Goal: Find specific page/section: Find specific page/section

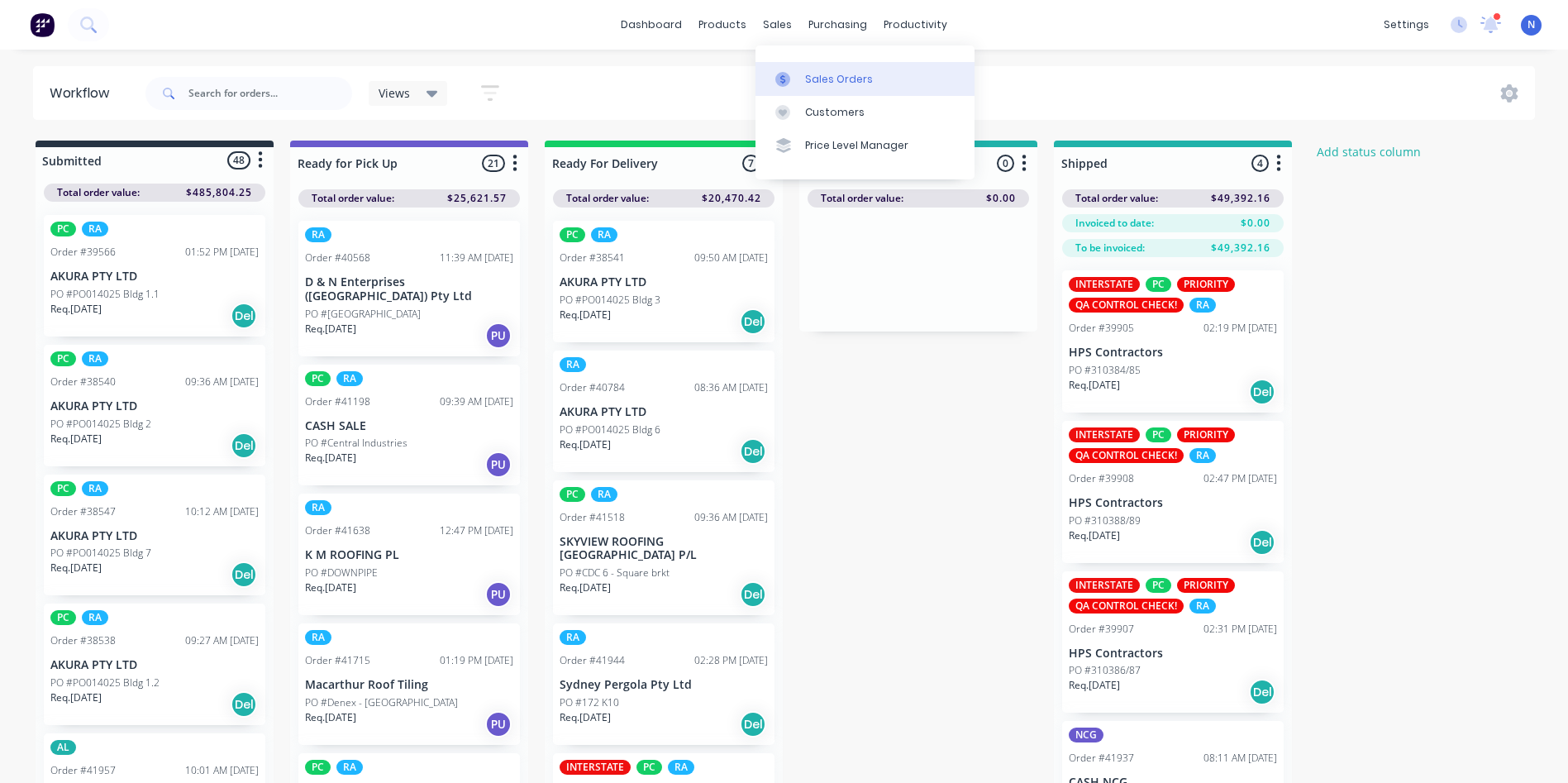
click at [828, 86] on div "Sales Orders" at bounding box center [839, 78] width 68 height 15
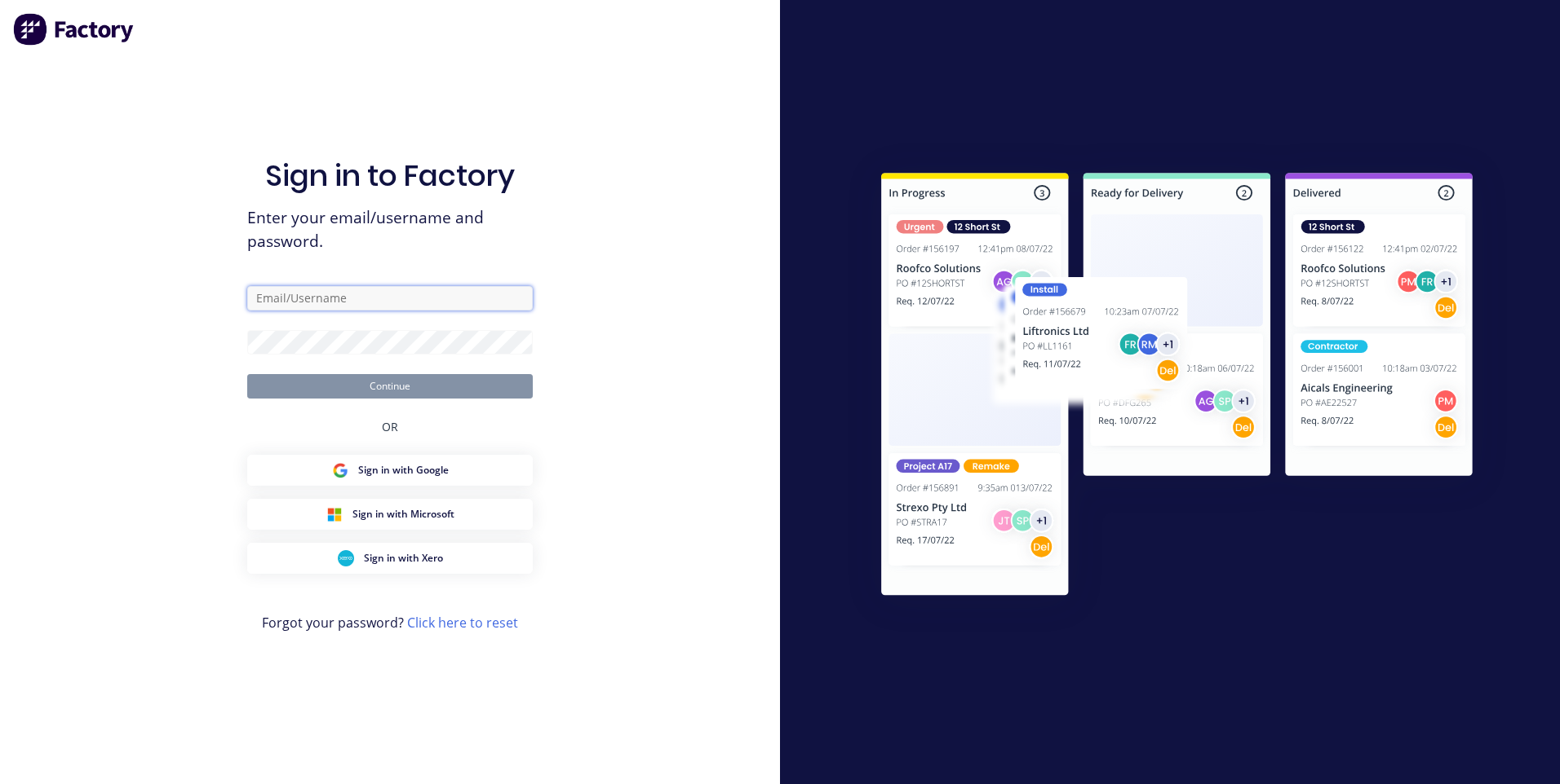
type input "[EMAIL_ADDRESS][DOMAIN_NAME]"
click at [390, 391] on button "Continue" at bounding box center [390, 386] width 285 height 24
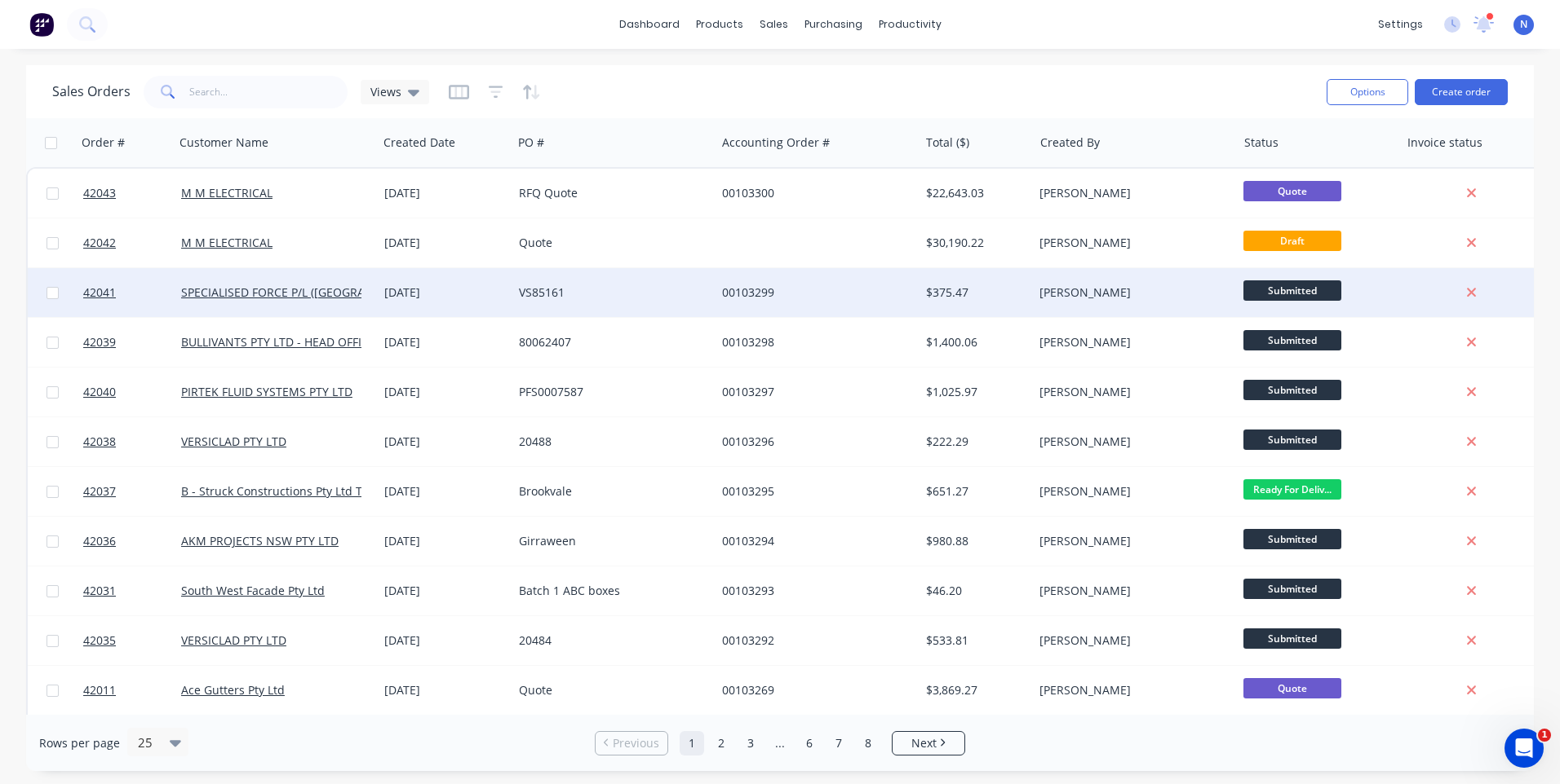
click at [689, 282] on div "VS85161" at bounding box center [614, 293] width 203 height 49
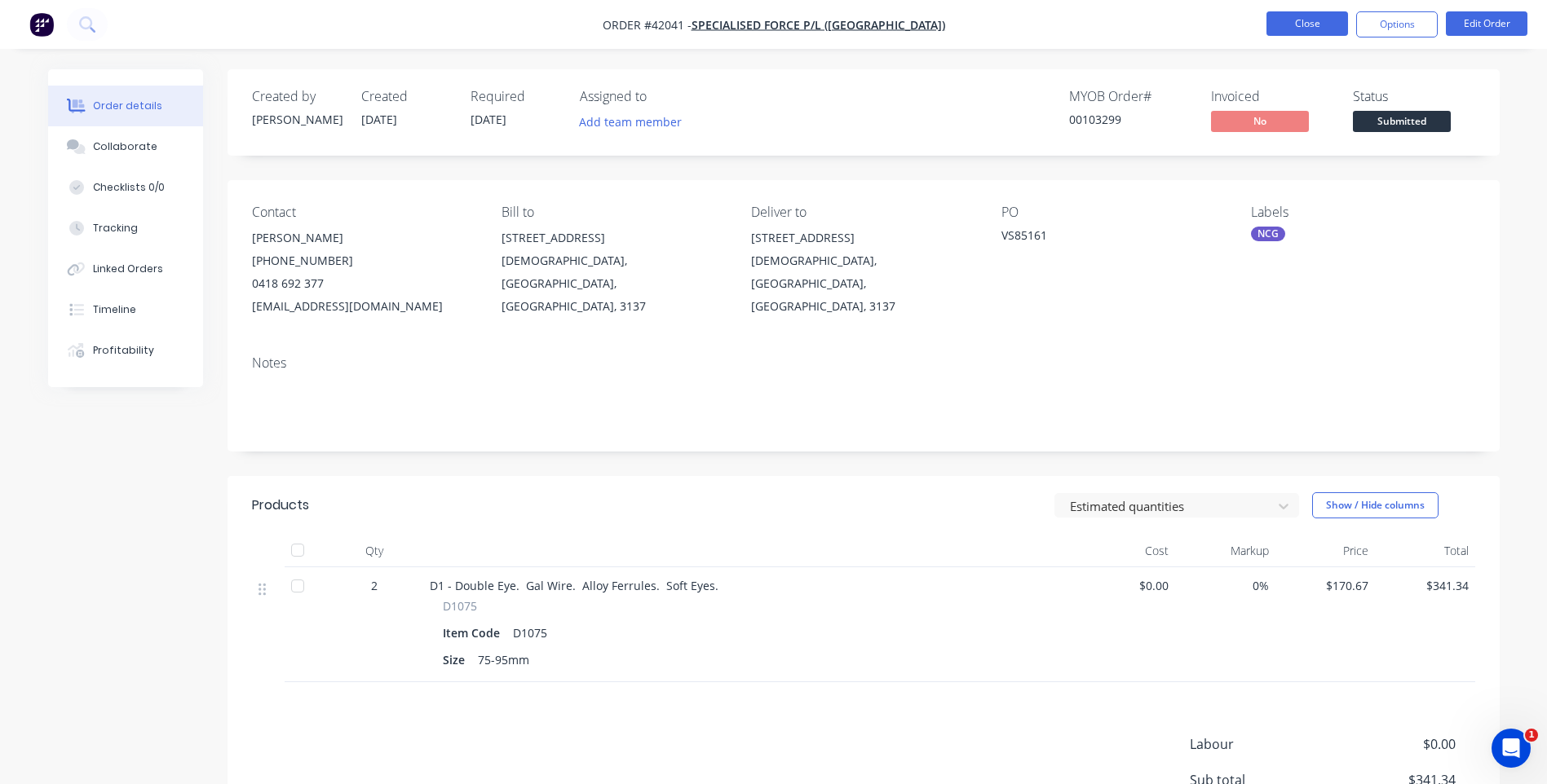
click at [1296, 30] on button "Close" at bounding box center [1307, 23] width 81 height 24
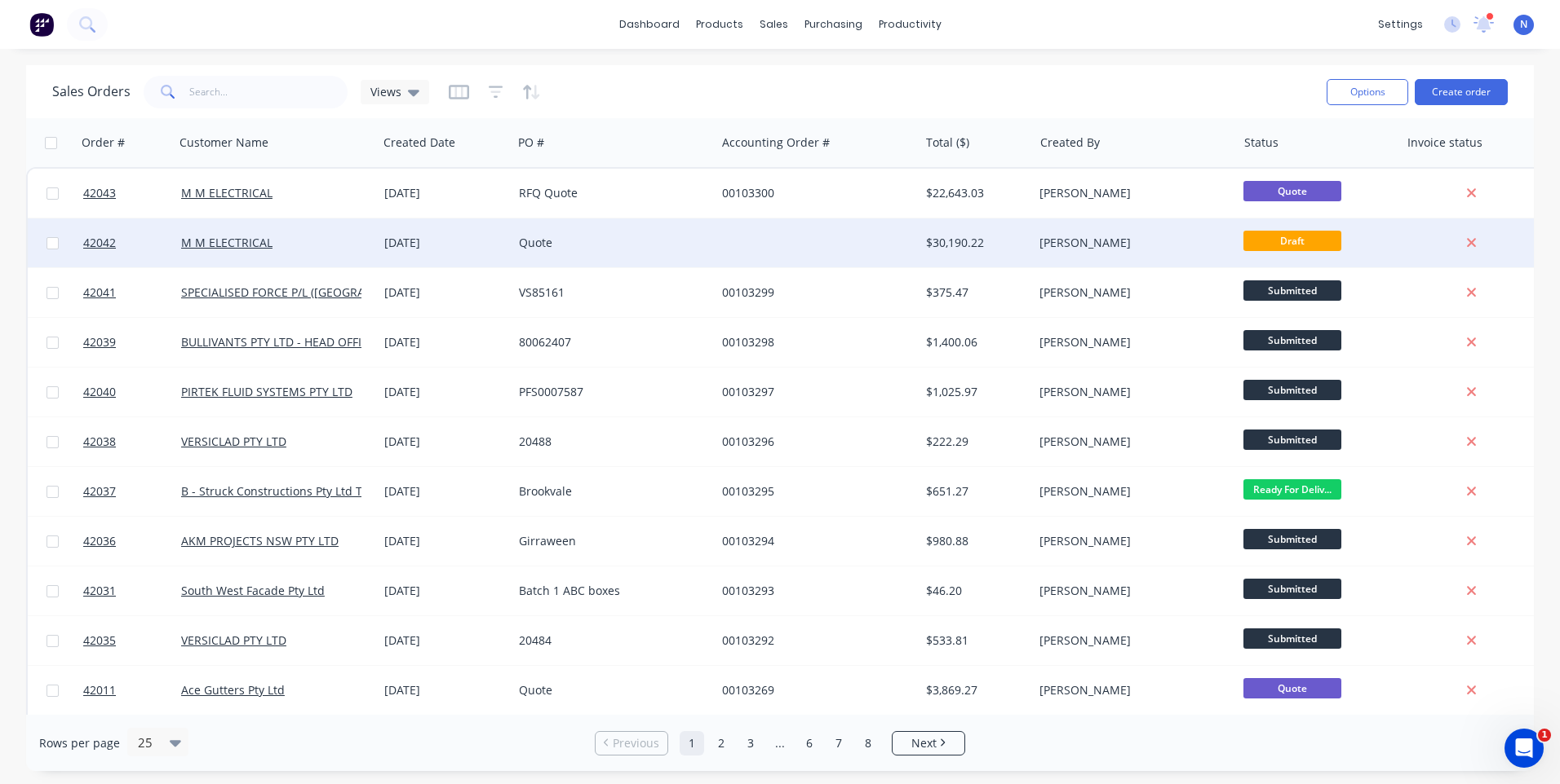
click at [379, 244] on div "[DATE]" at bounding box center [445, 243] width 134 height 49
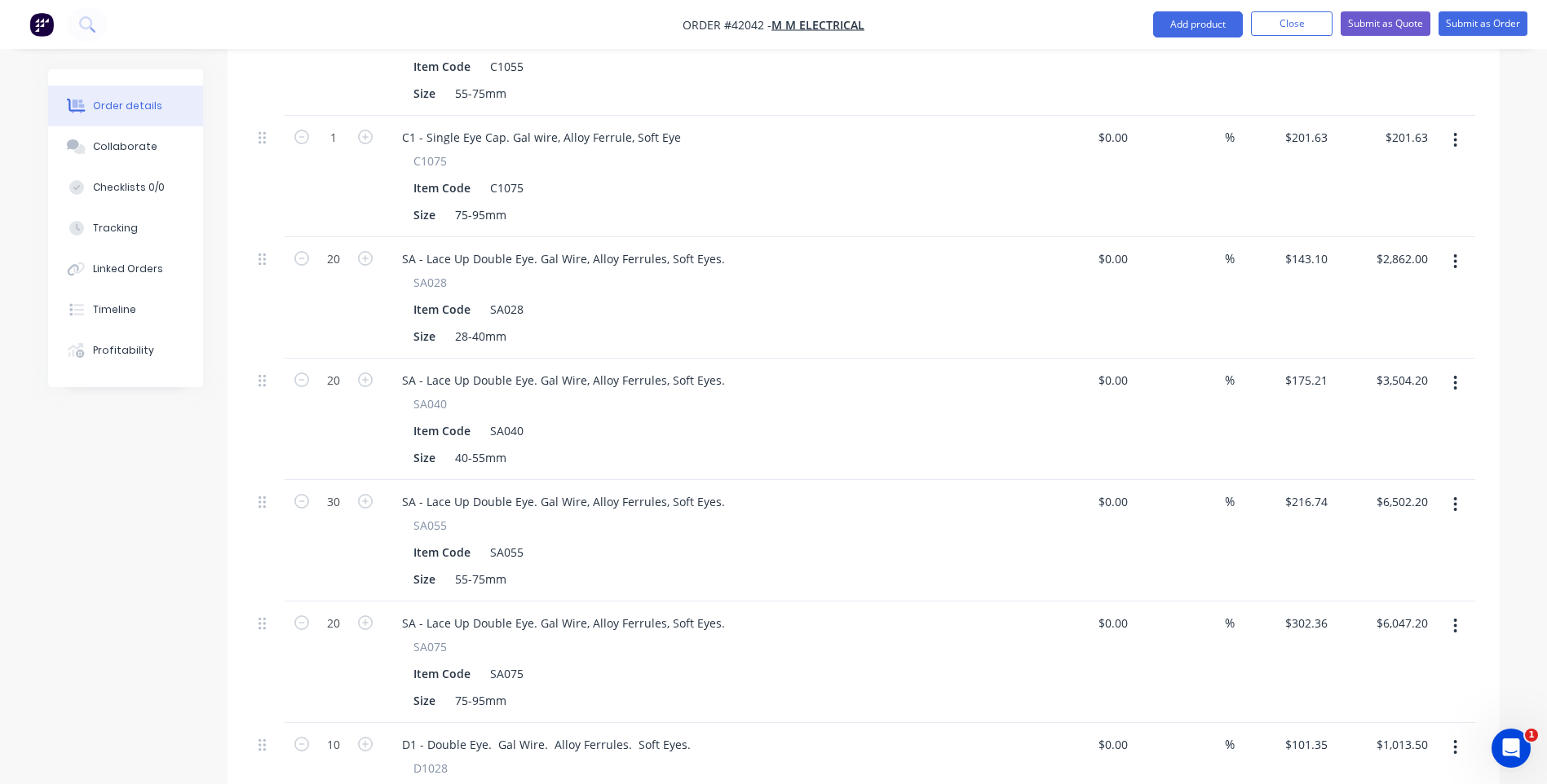
scroll to position [1060, 0]
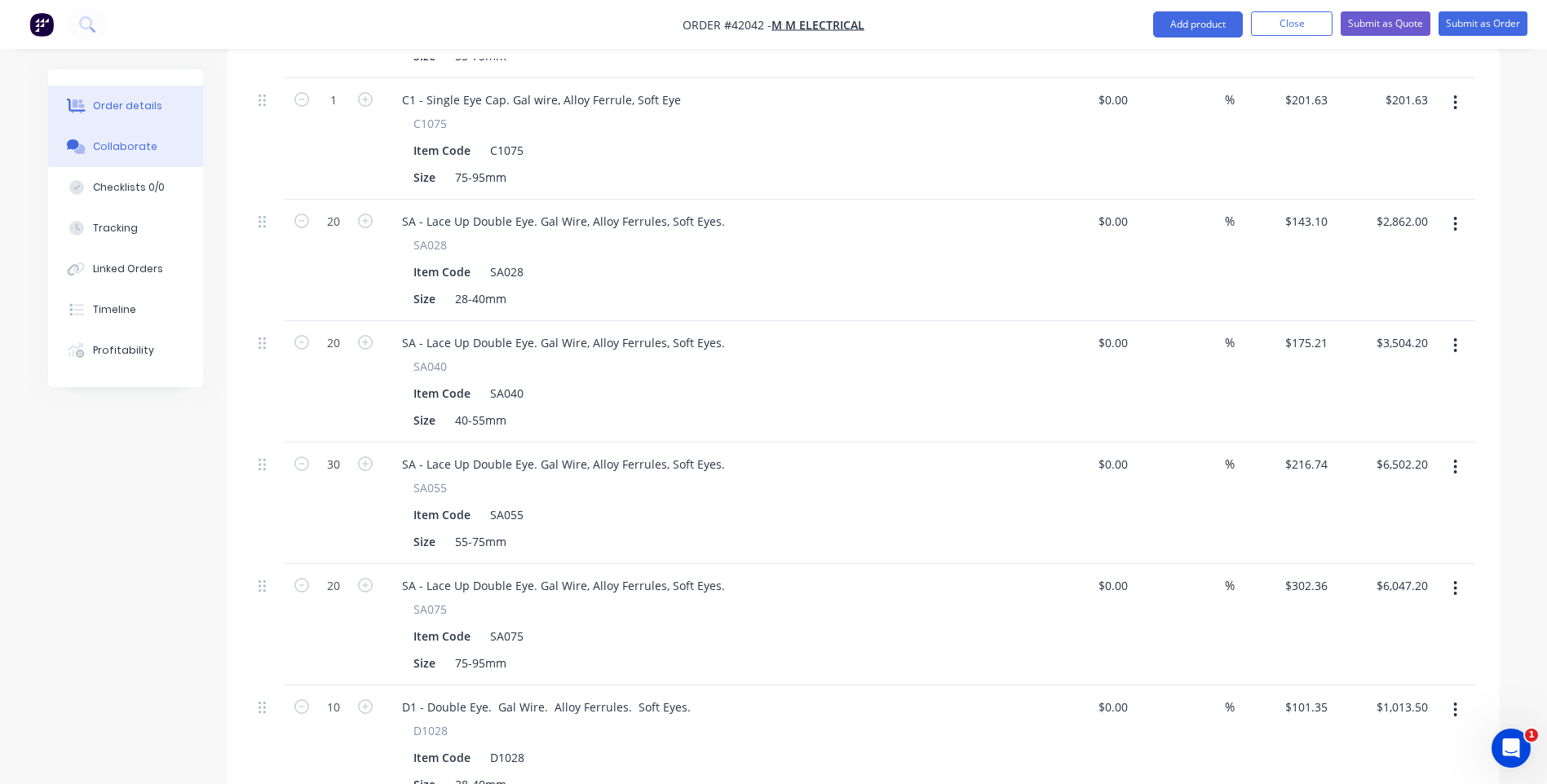
click at [132, 154] on div "Collaborate" at bounding box center [125, 146] width 65 height 15
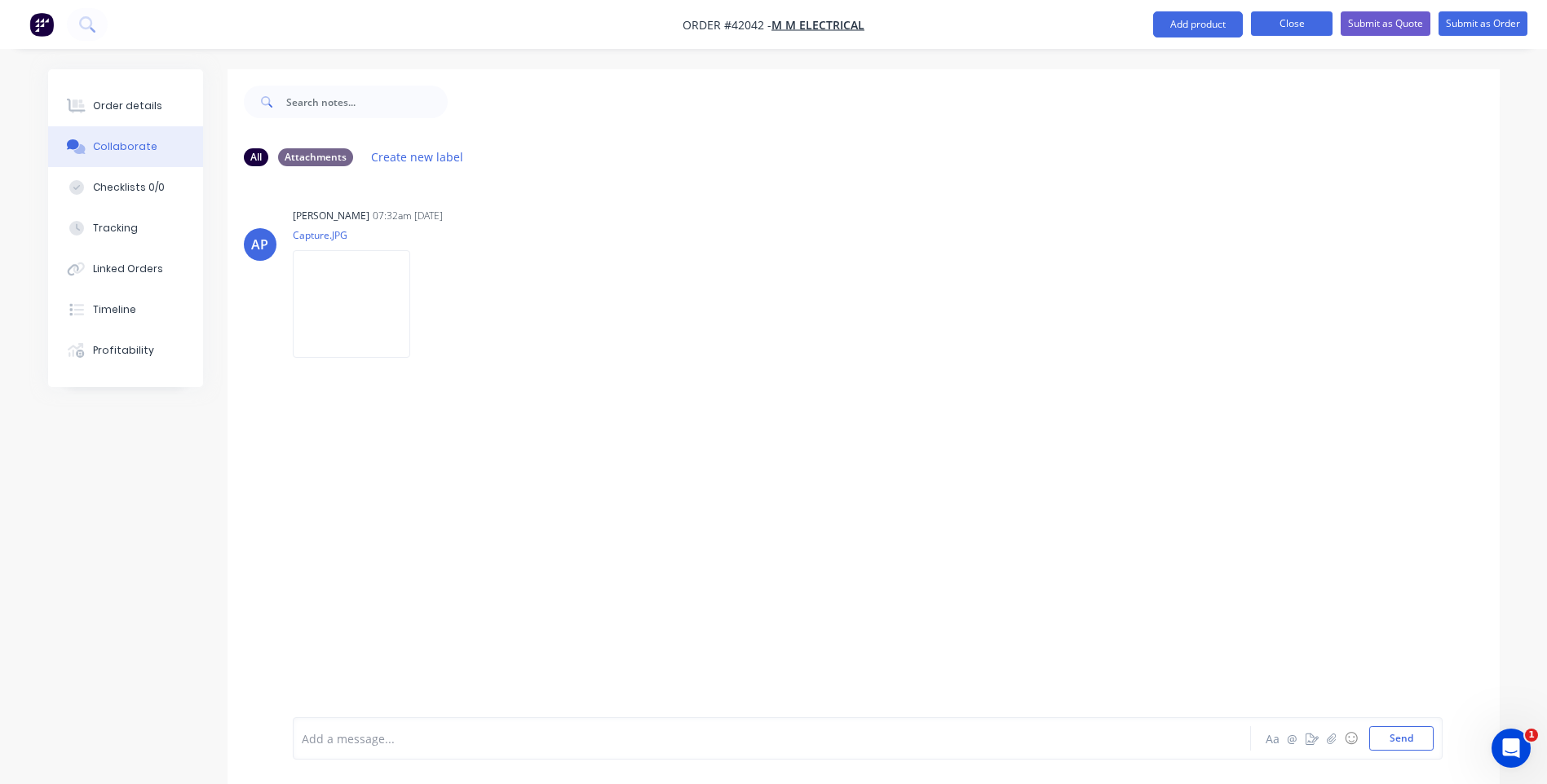
click at [1280, 27] on button "Close" at bounding box center [1292, 23] width 81 height 24
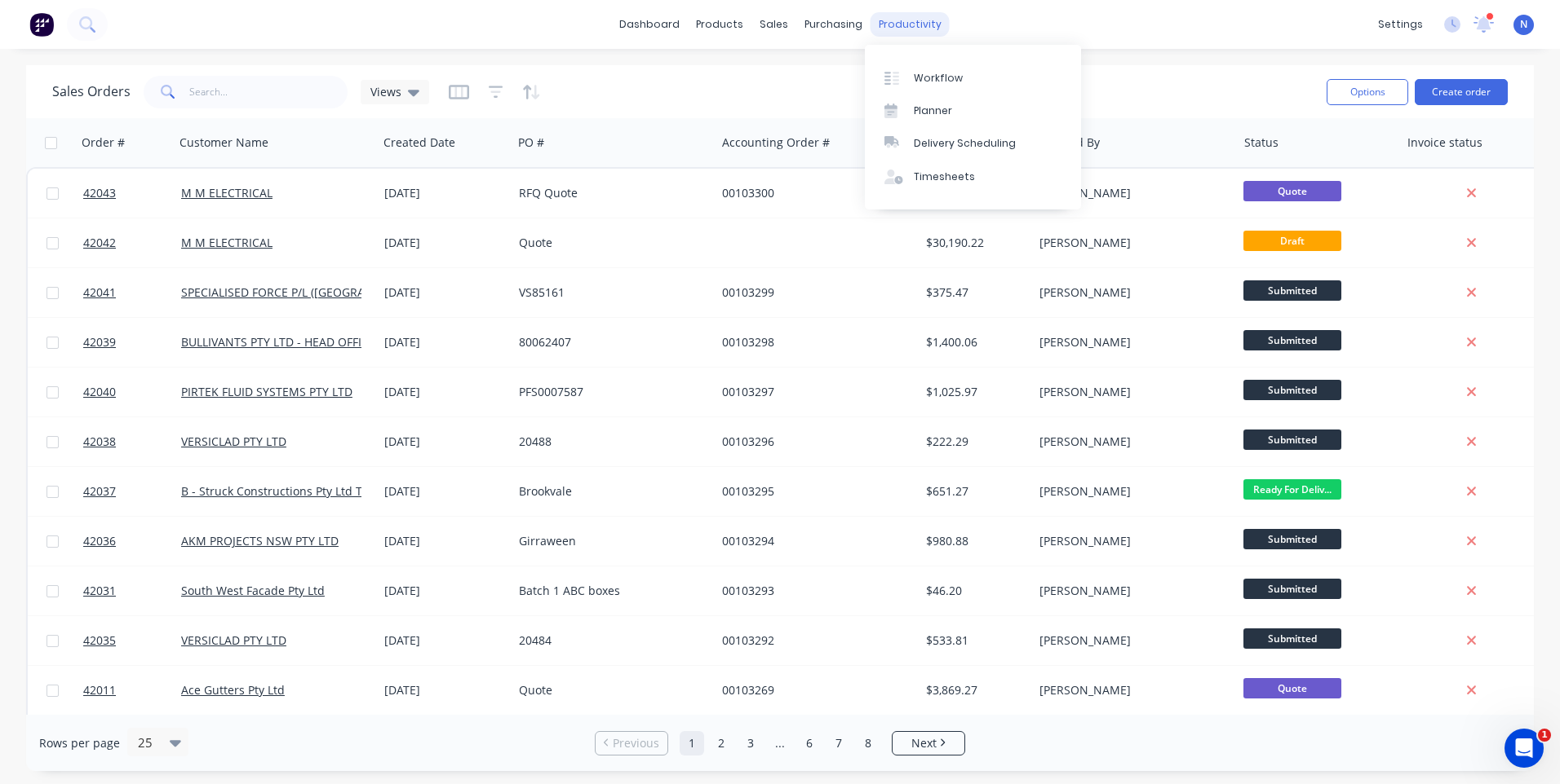
click at [927, 25] on div "productivity" at bounding box center [910, 24] width 79 height 24
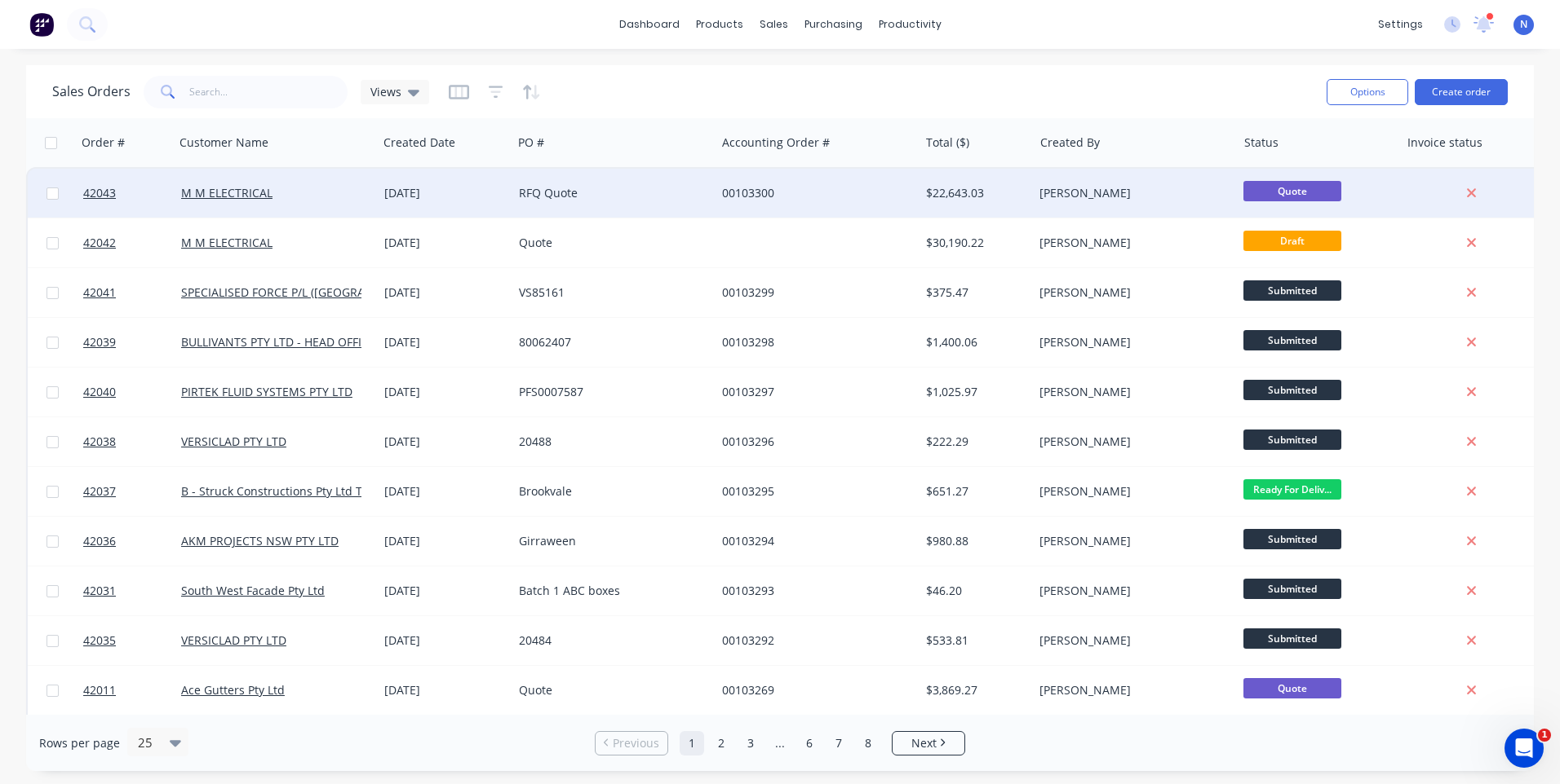
click at [430, 195] on div "[DATE]" at bounding box center [445, 192] width 122 height 16
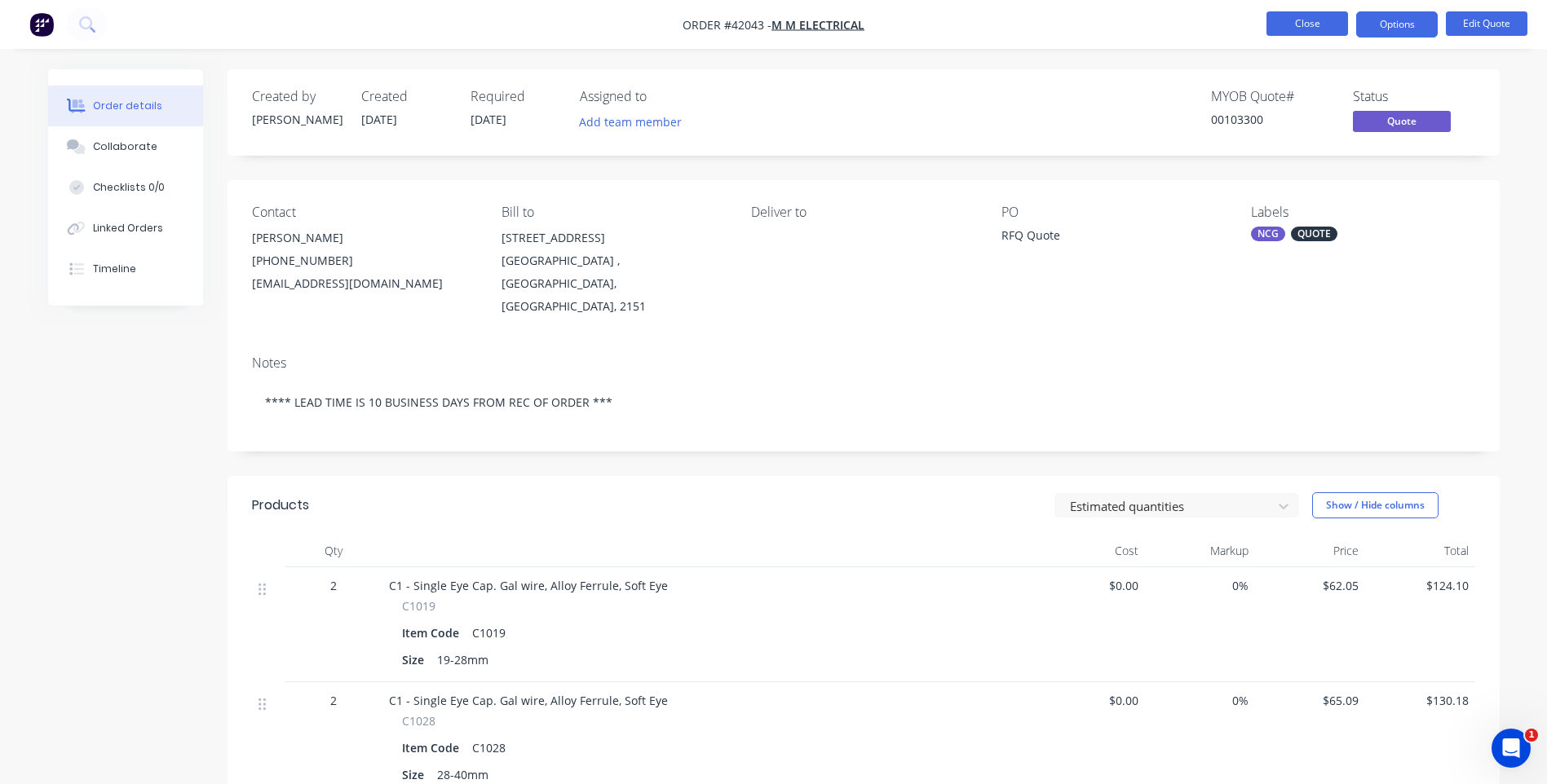
click at [1303, 19] on button "Close" at bounding box center [1307, 23] width 81 height 24
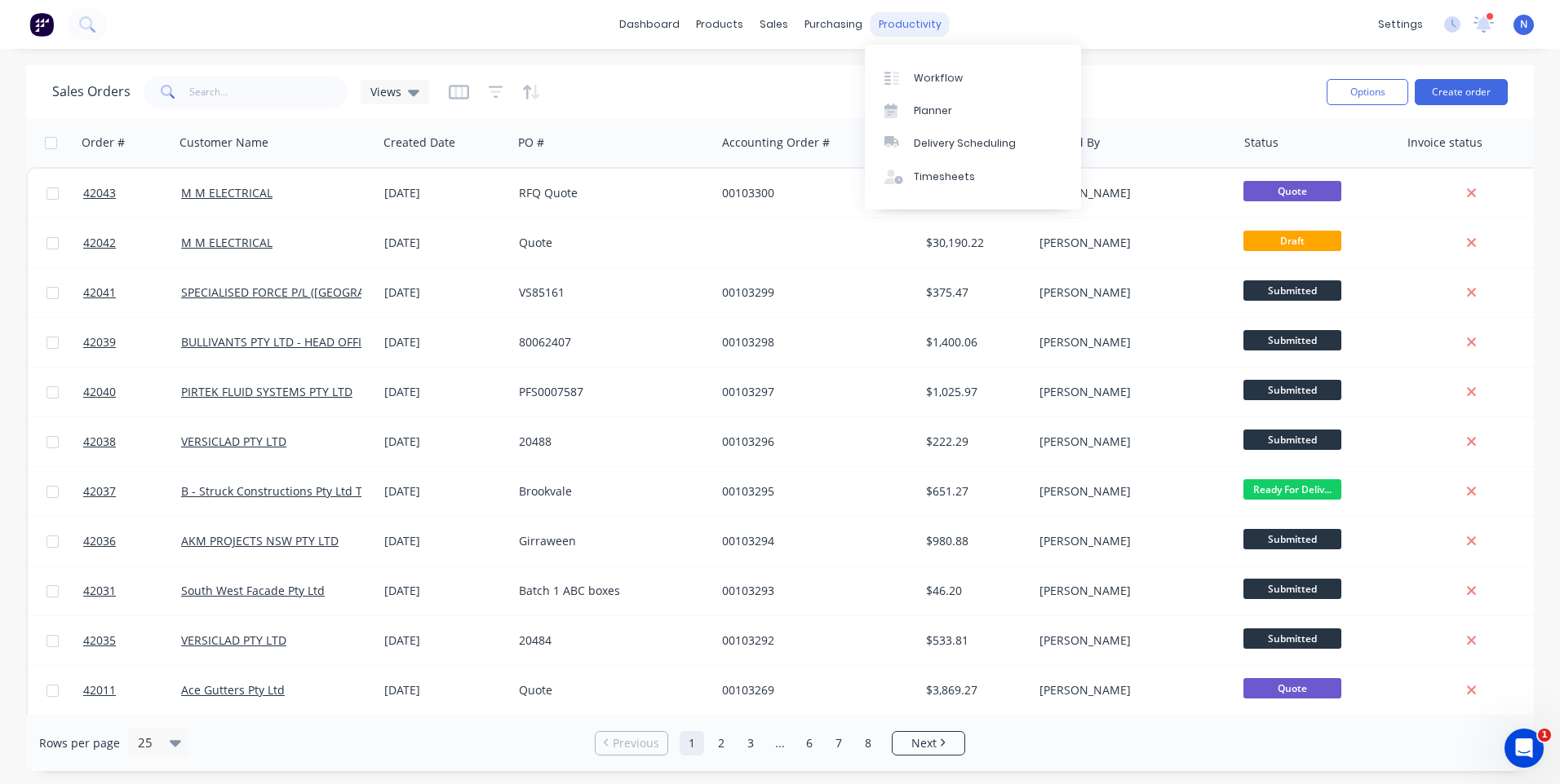
click at [894, 25] on div "productivity" at bounding box center [910, 24] width 79 height 24
click at [921, 73] on div "Workflow" at bounding box center [938, 77] width 49 height 15
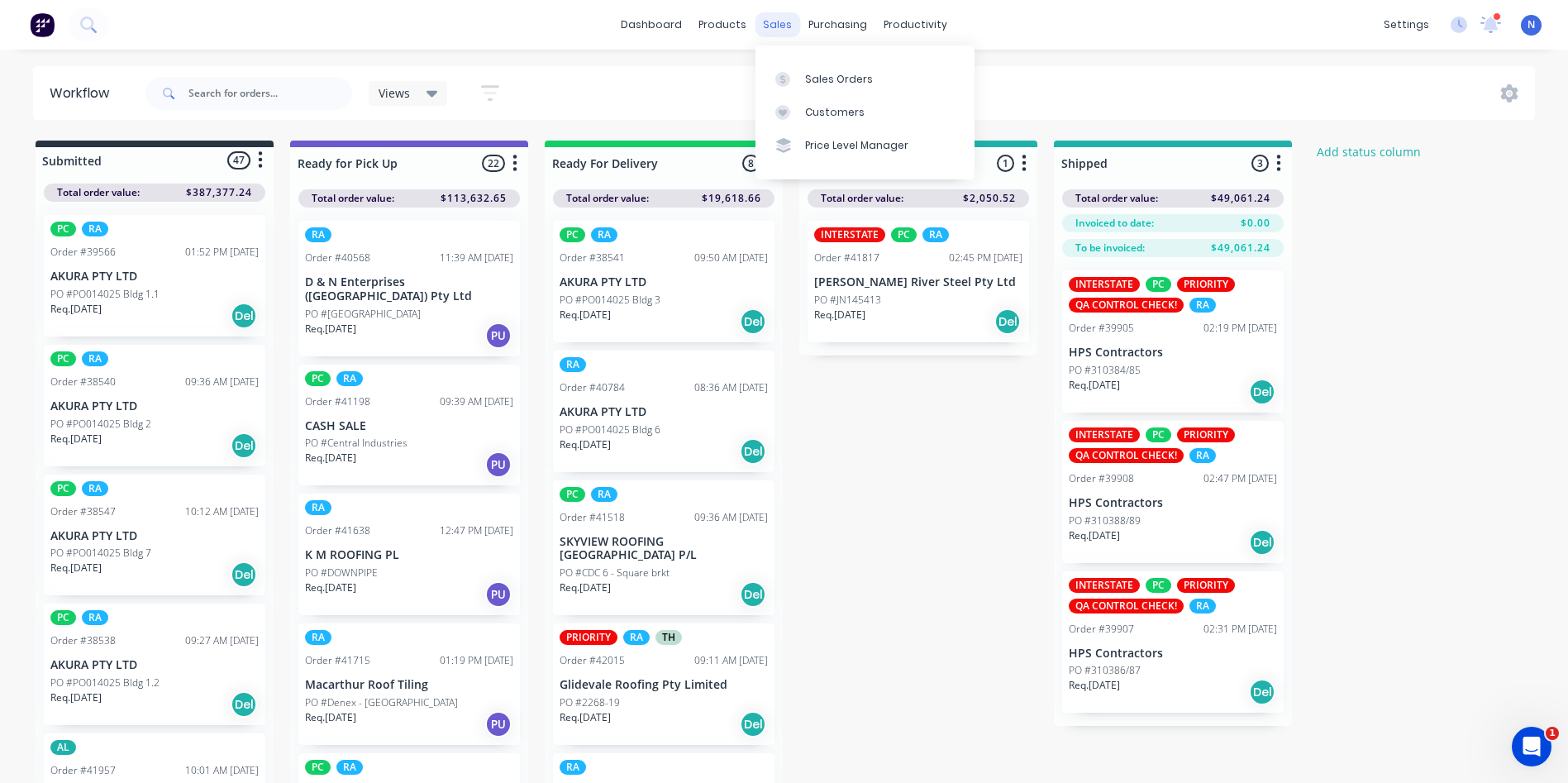
click at [778, 30] on div "sales" at bounding box center [777, 24] width 45 height 24
click at [826, 77] on div "Sales Orders" at bounding box center [839, 78] width 68 height 15
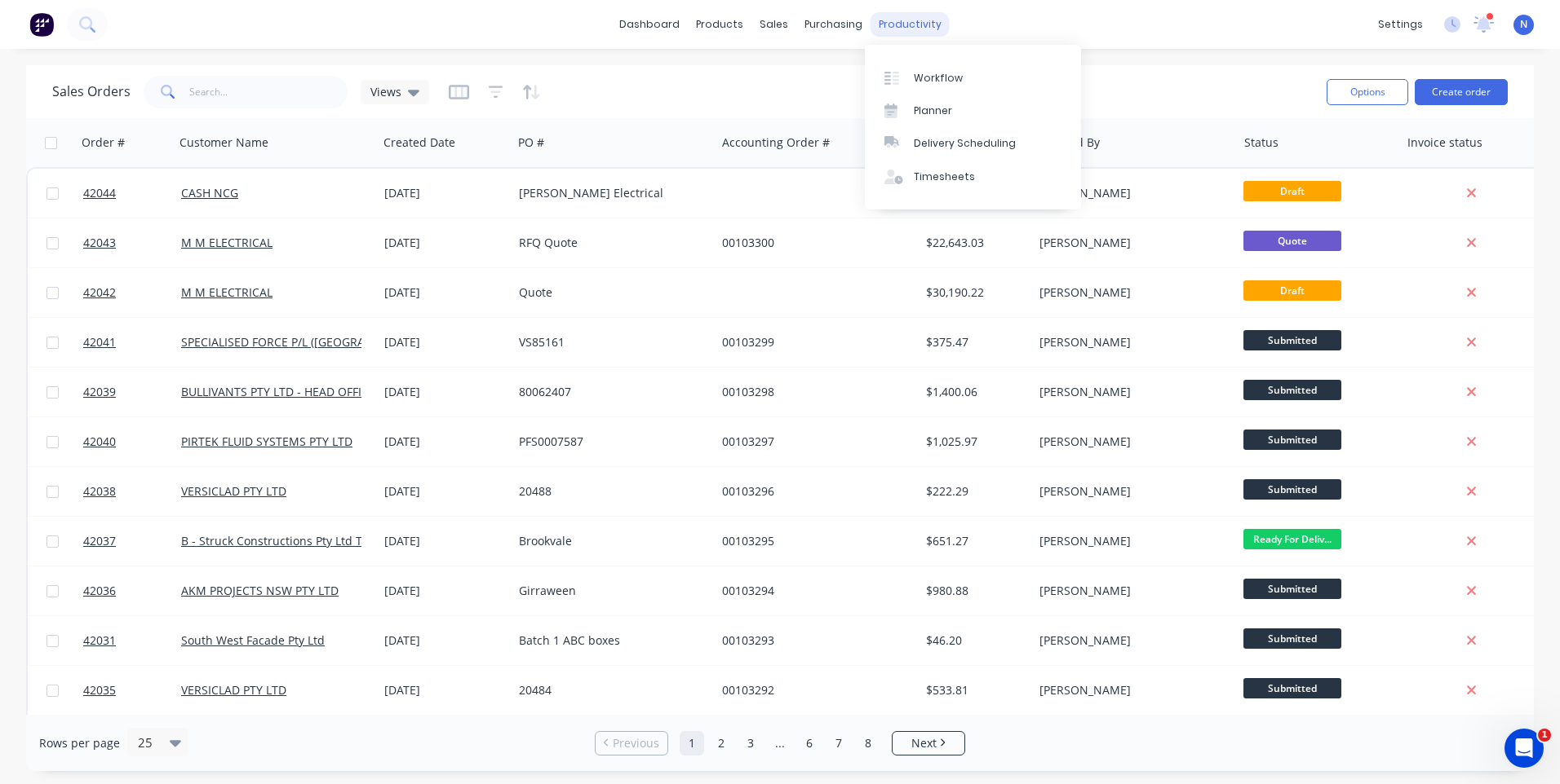
click at [921, 34] on div "productivity" at bounding box center [910, 24] width 79 height 24
click at [946, 78] on div "Workflow" at bounding box center [938, 77] width 49 height 15
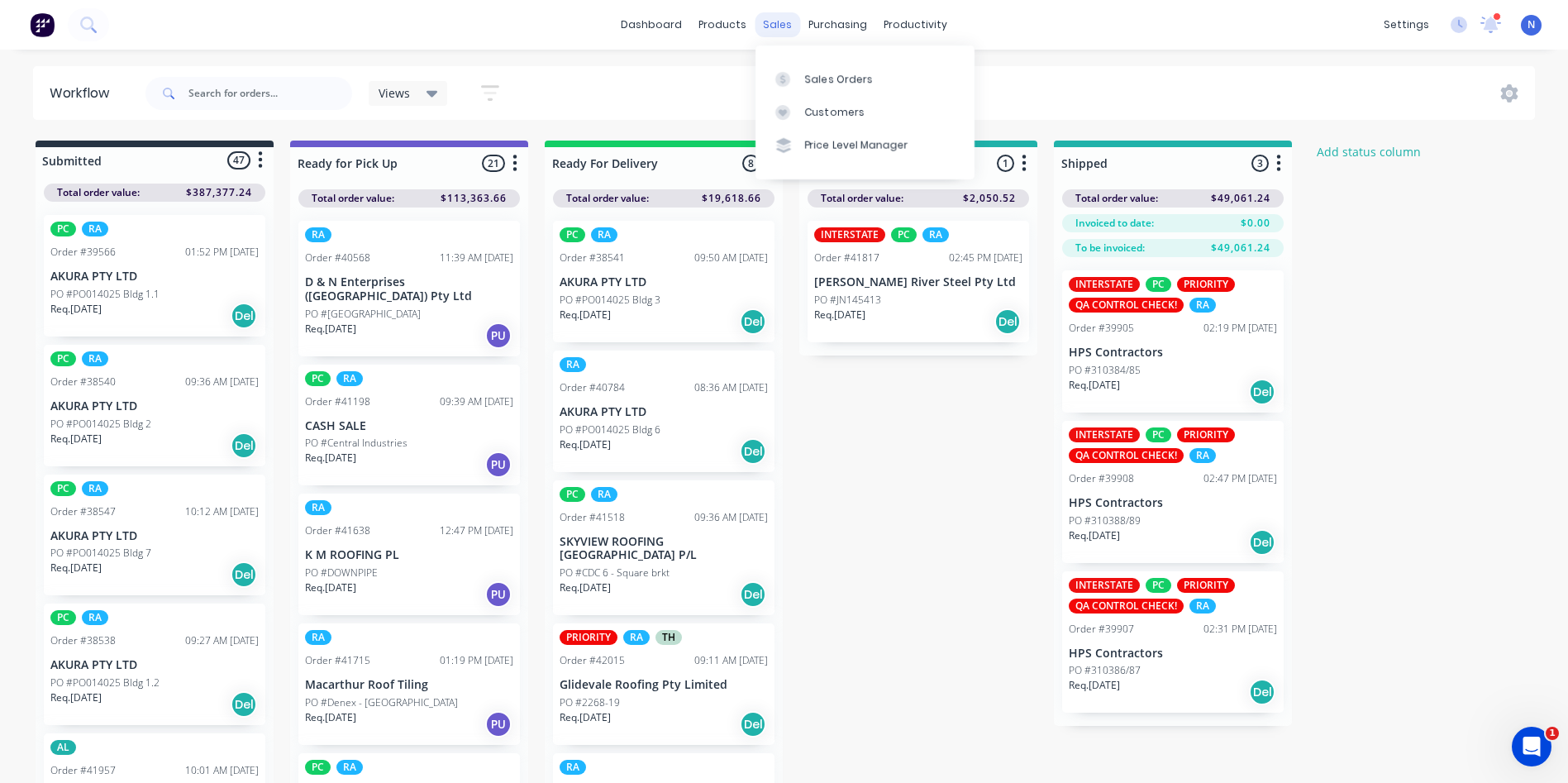
click at [771, 27] on div "sales" at bounding box center [777, 24] width 45 height 24
click at [799, 79] on div at bounding box center [787, 78] width 24 height 15
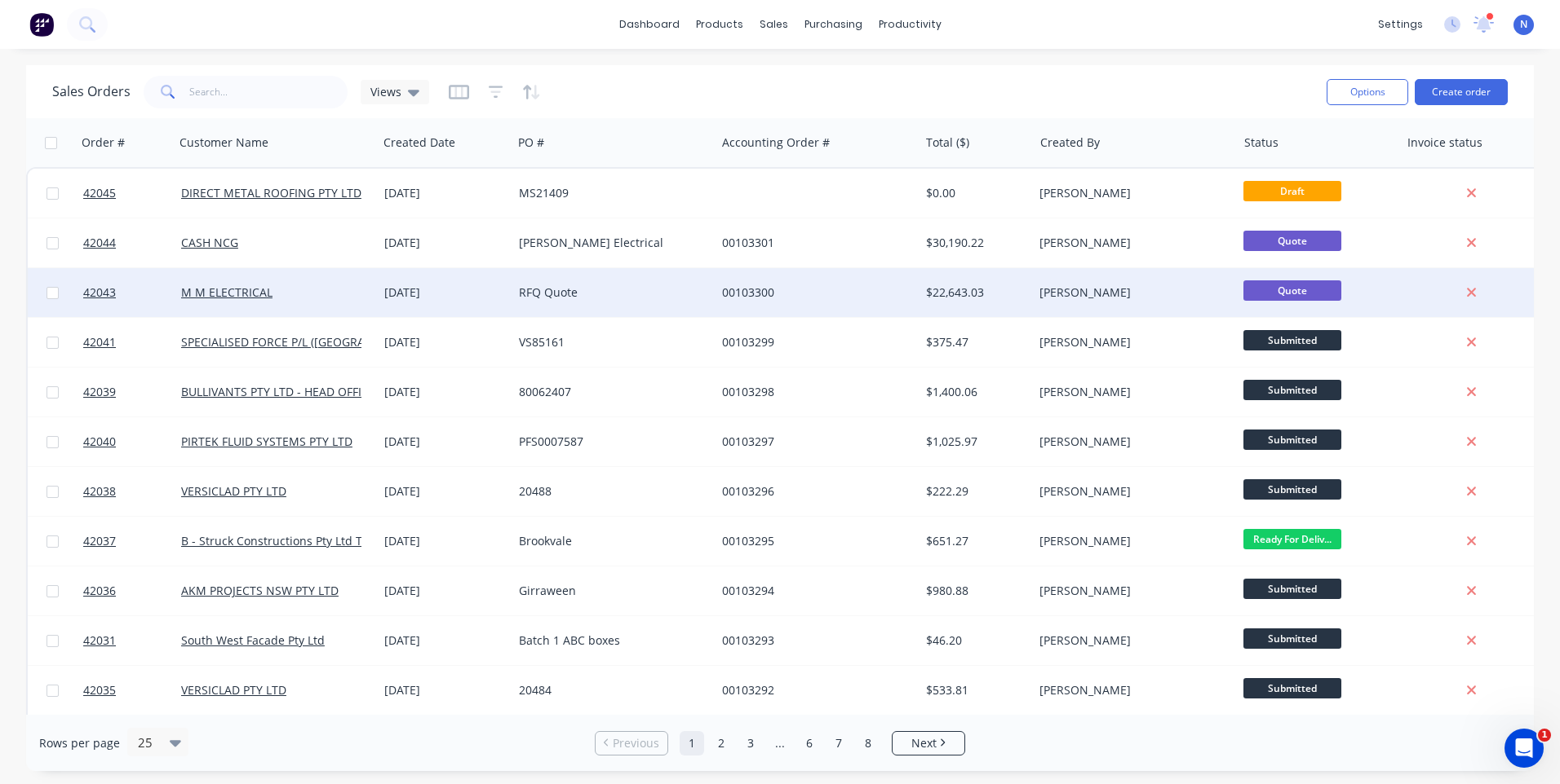
click at [630, 289] on div "RFQ Quote" at bounding box center [608, 292] width 181 height 16
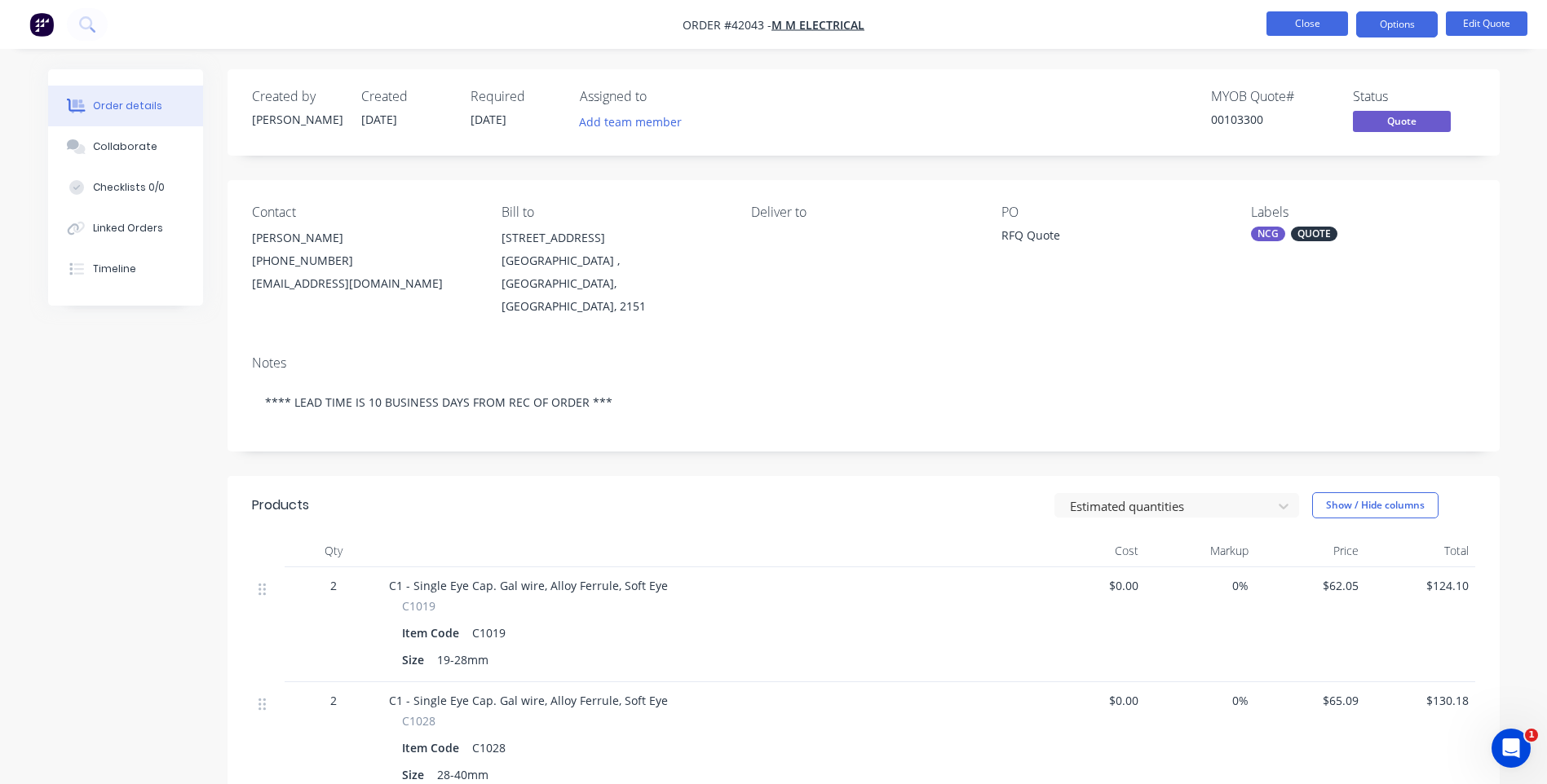
click at [1285, 20] on button "Close" at bounding box center [1307, 23] width 81 height 24
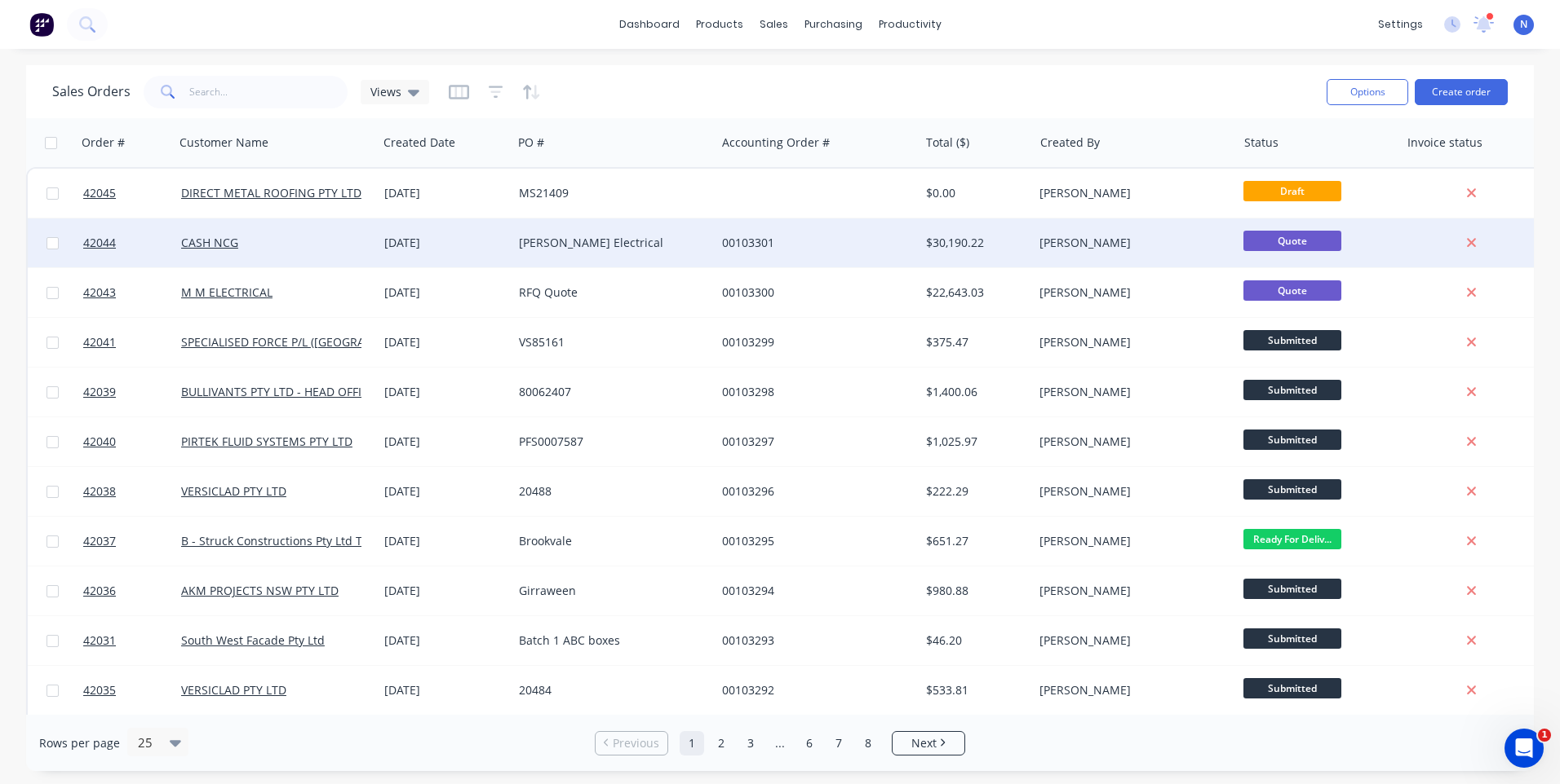
click at [702, 250] on div "[PERSON_NAME] Electrical" at bounding box center [613, 243] width 191 height 16
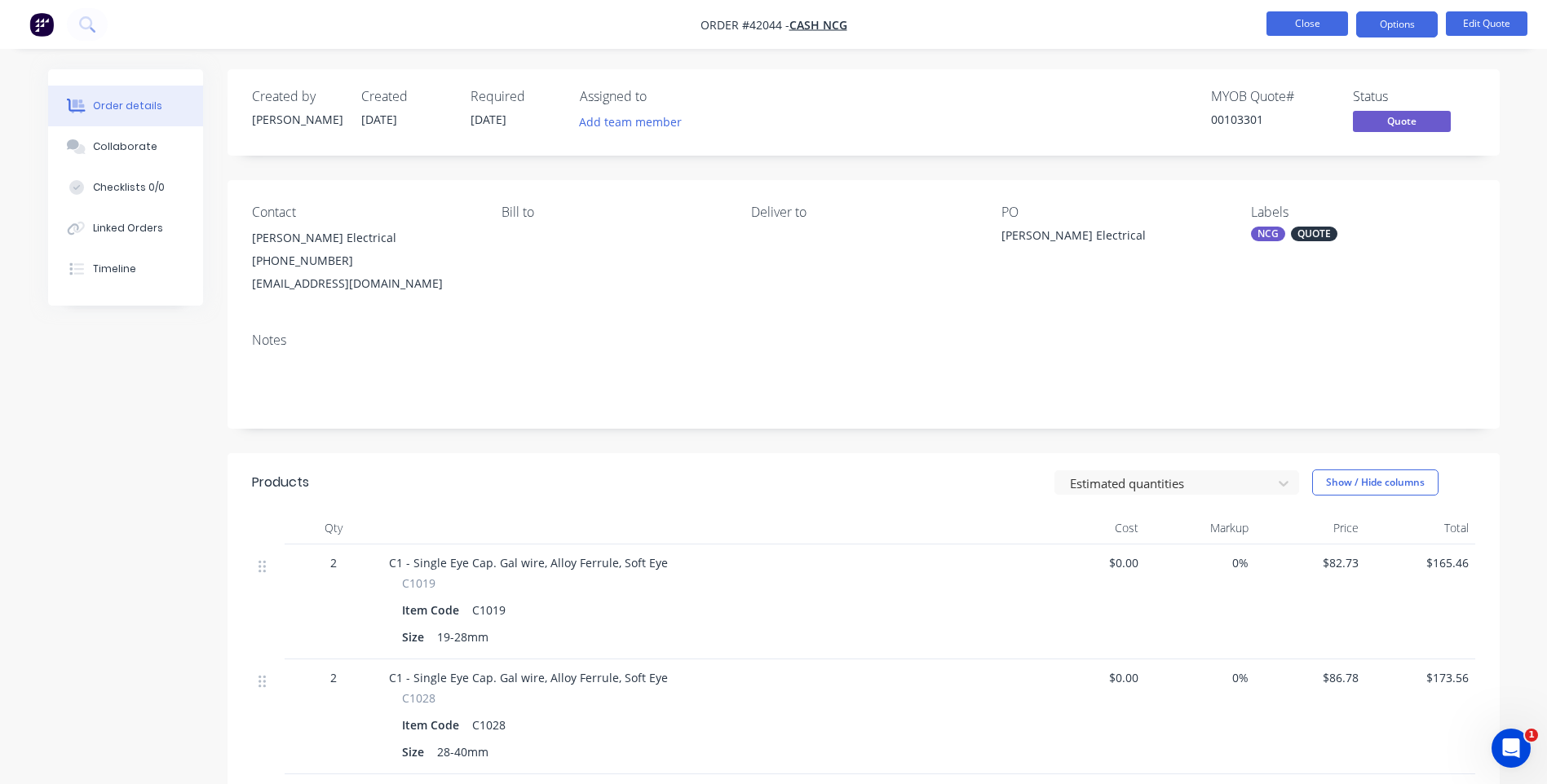
click at [1303, 34] on button "Close" at bounding box center [1307, 23] width 81 height 24
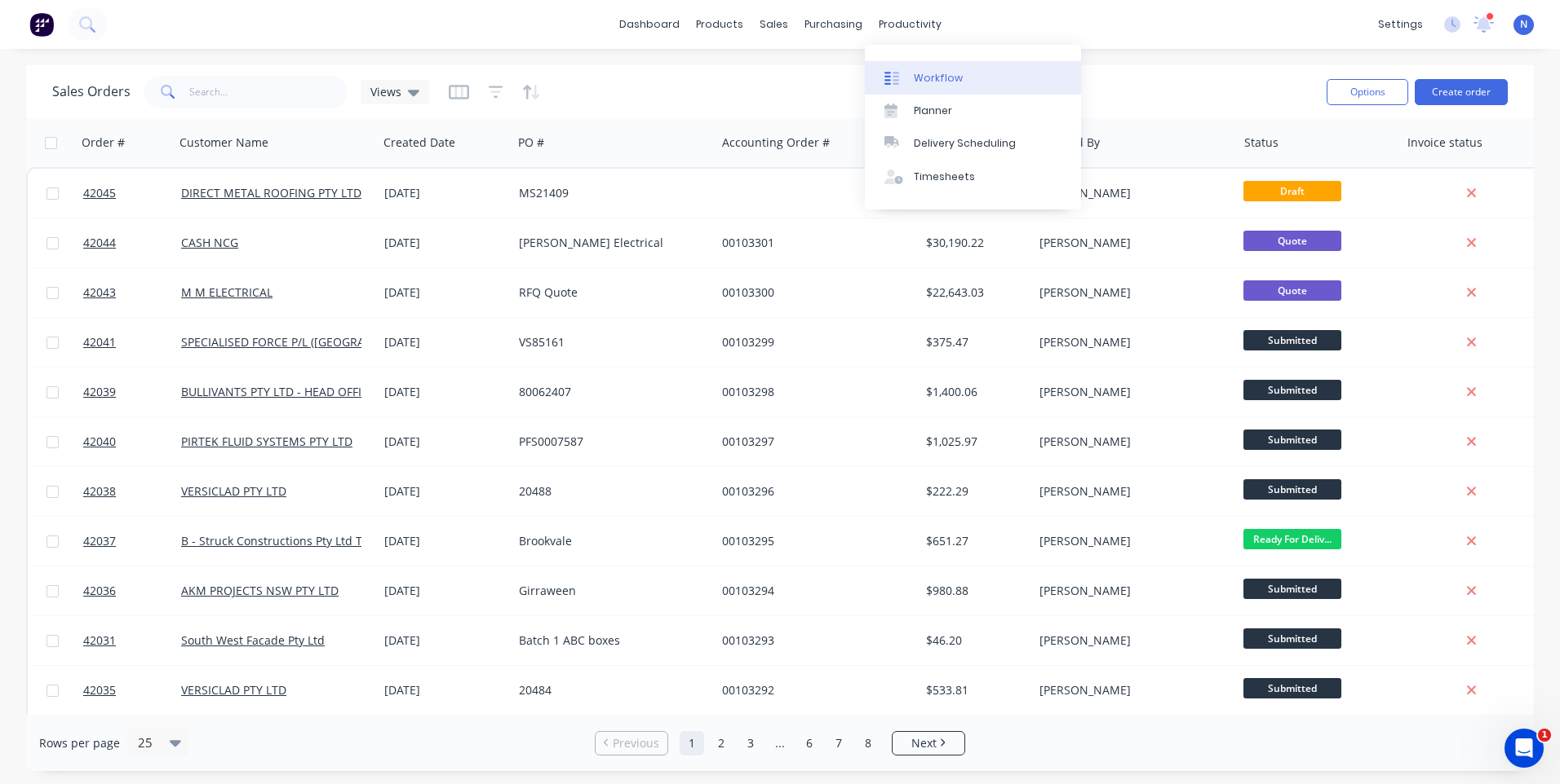
click at [955, 75] on div "Workflow" at bounding box center [938, 77] width 49 height 15
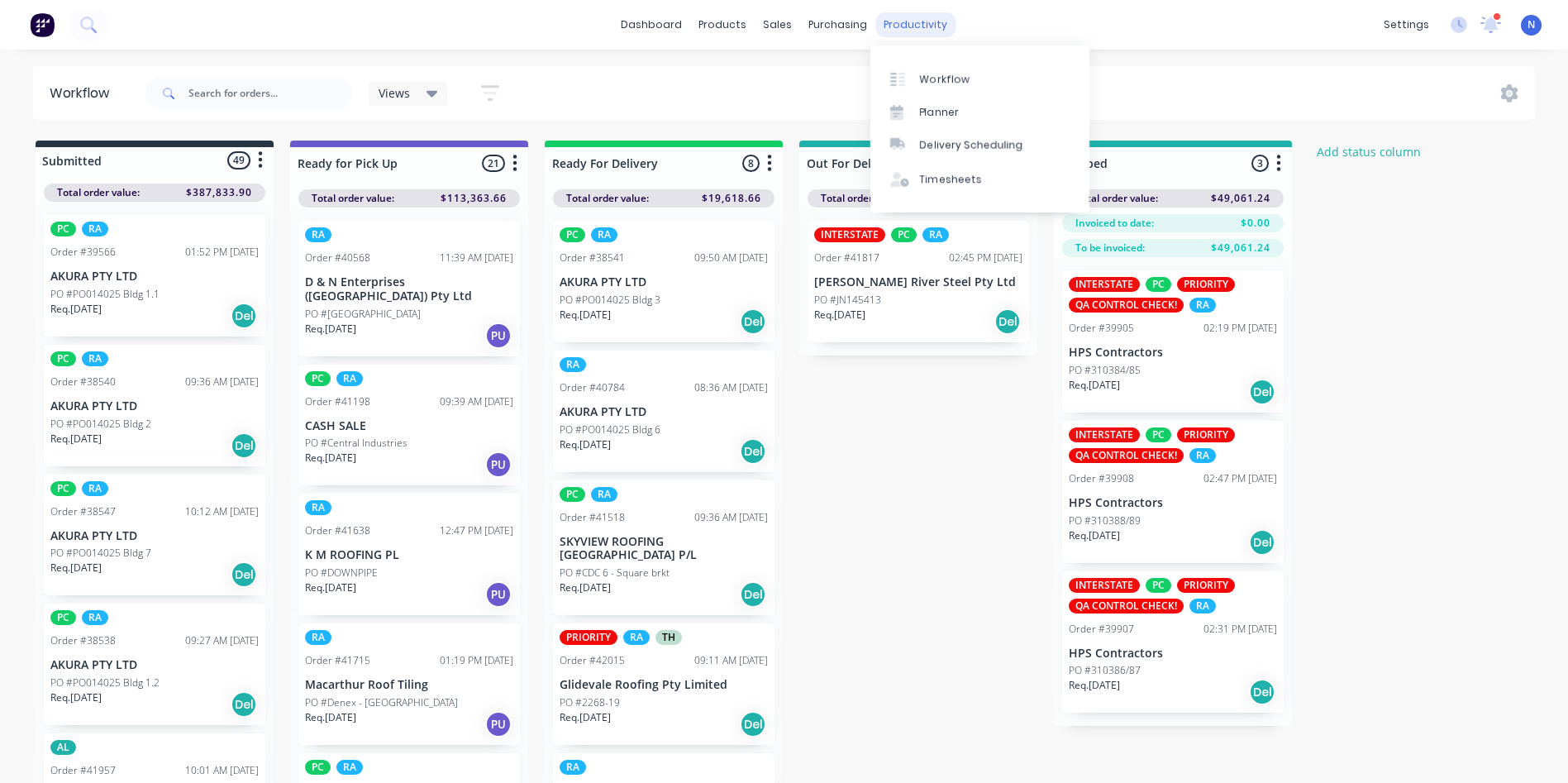
click at [922, 20] on div "productivity" at bounding box center [915, 24] width 80 height 24
click at [963, 76] on div "Workflow" at bounding box center [945, 78] width 50 height 15
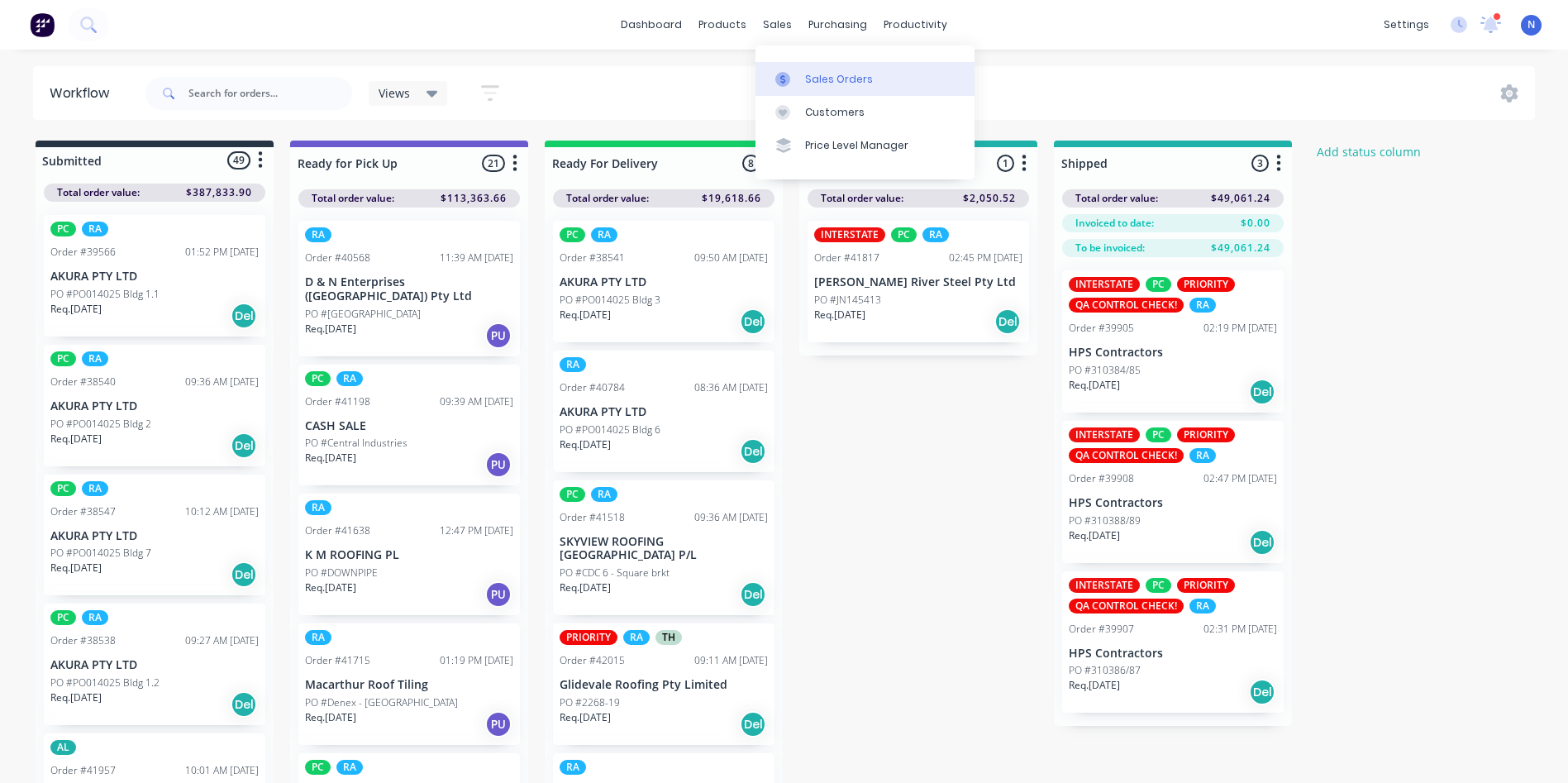
click at [795, 75] on div at bounding box center [787, 78] width 24 height 15
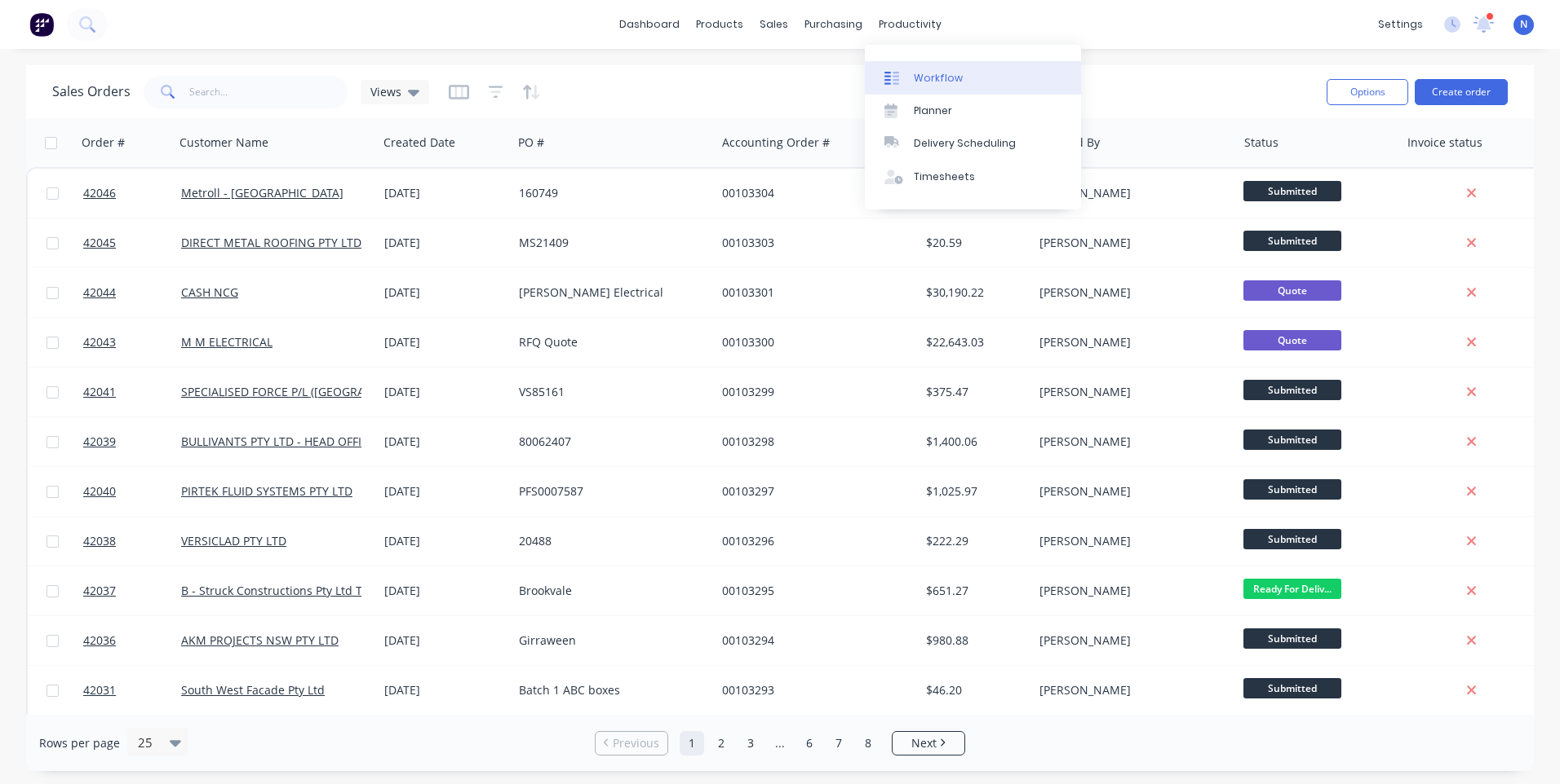
click at [938, 82] on div "Workflow" at bounding box center [938, 77] width 49 height 15
